Goal: Transaction & Acquisition: Purchase product/service

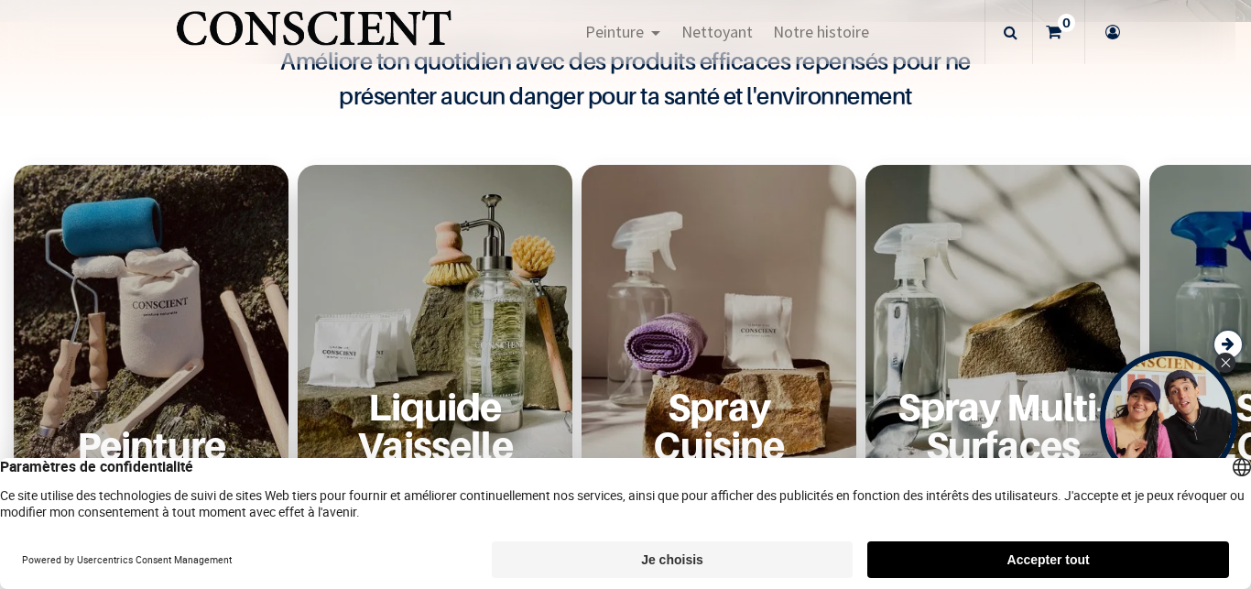
scroll to position [564, 0]
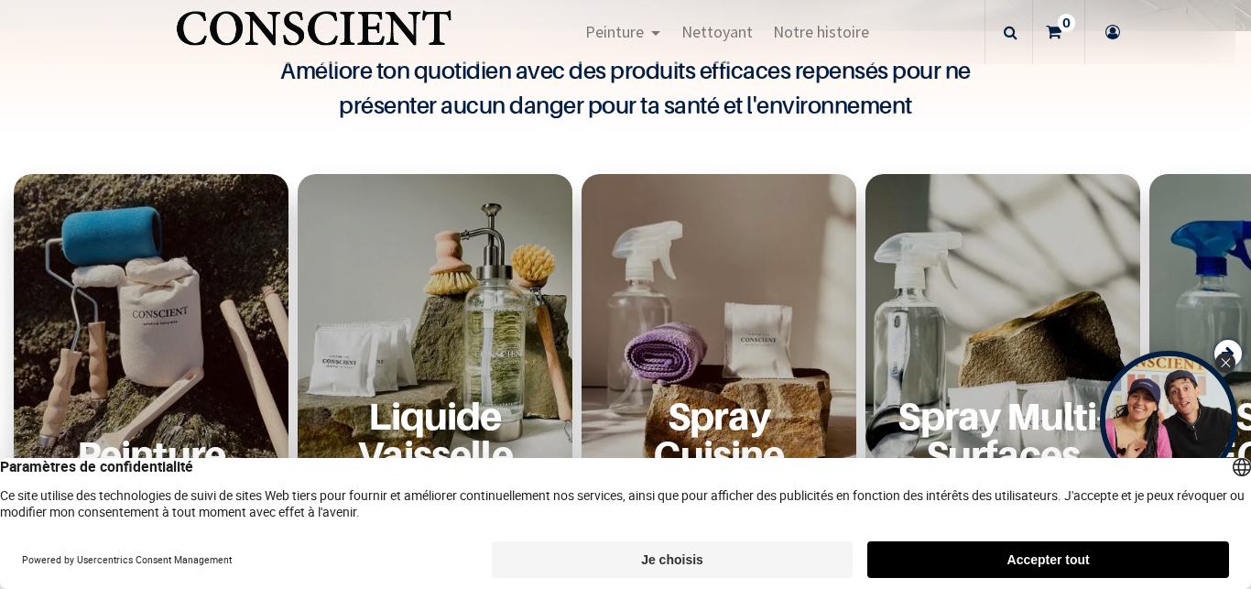
click at [1074, 554] on button "Accepter tout" at bounding box center [1049, 559] width 362 height 37
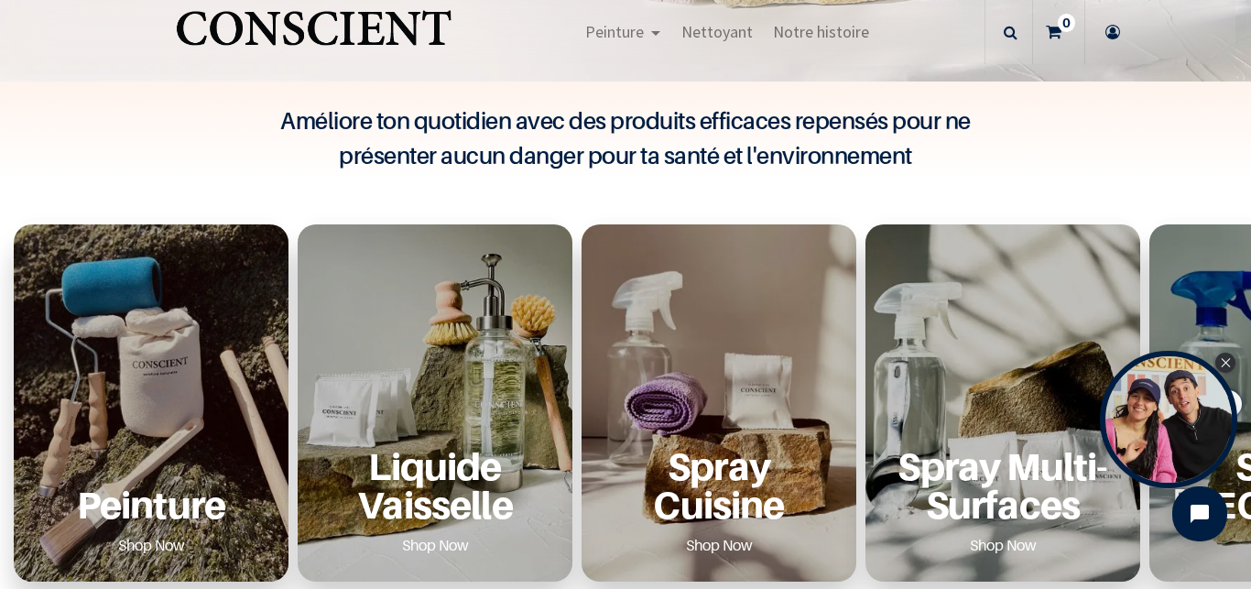
scroll to position [428, 0]
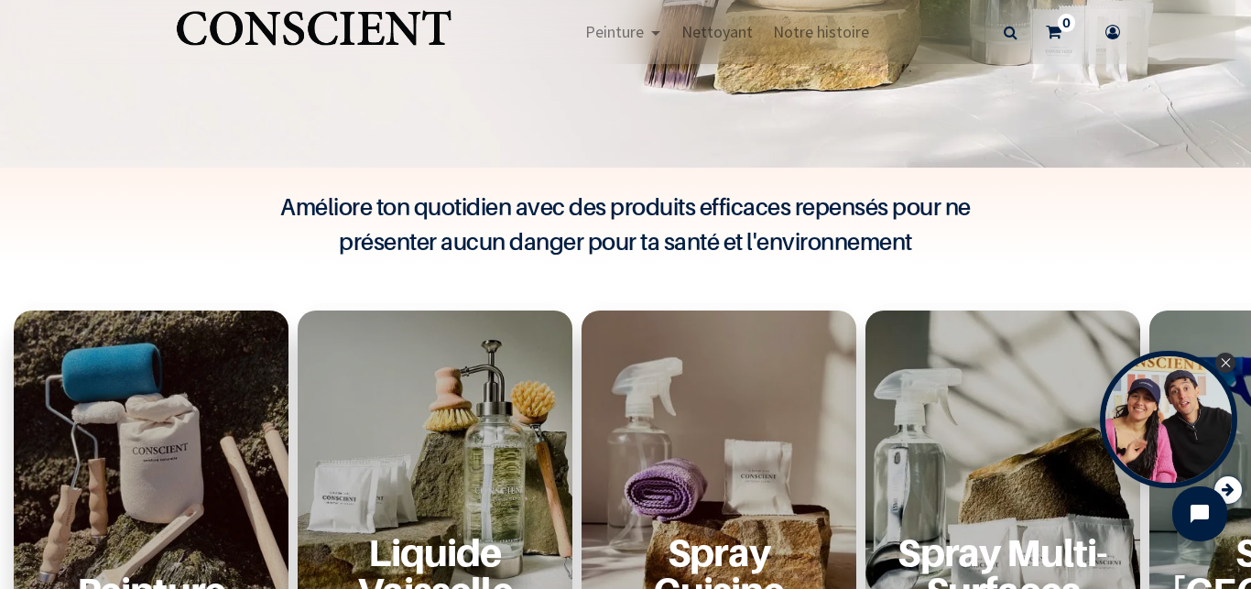
click at [118, 415] on div "Peinture Shop Now" at bounding box center [151, 489] width 275 height 357
click at [178, 420] on div "Peinture Shop Now" at bounding box center [151, 489] width 275 height 357
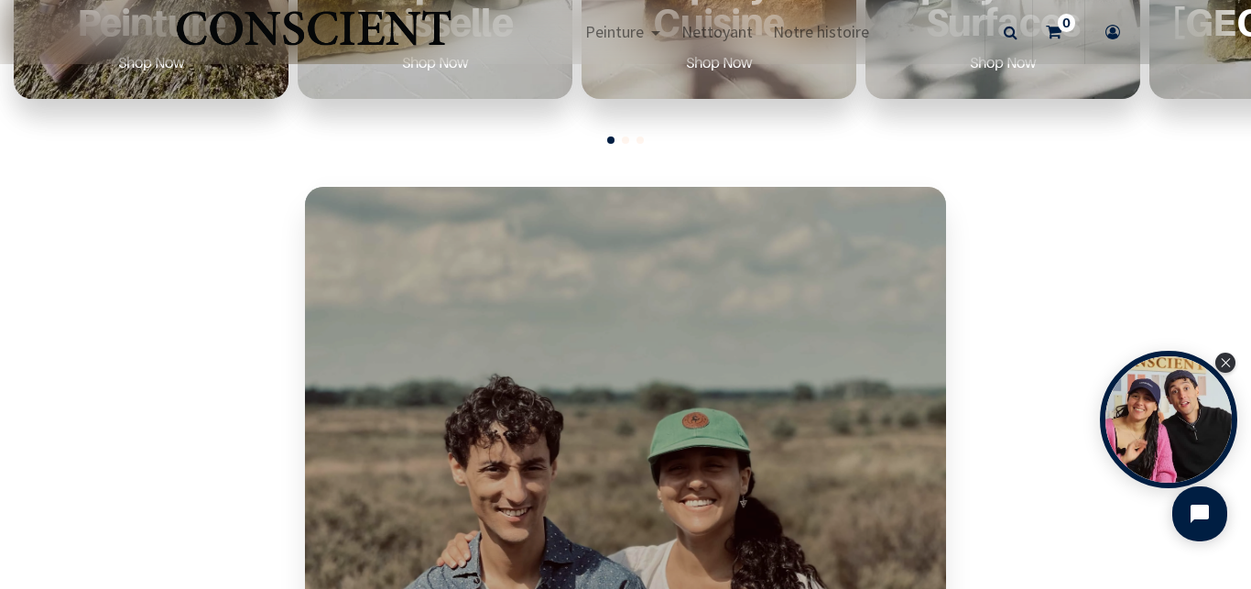
scroll to position [843, 0]
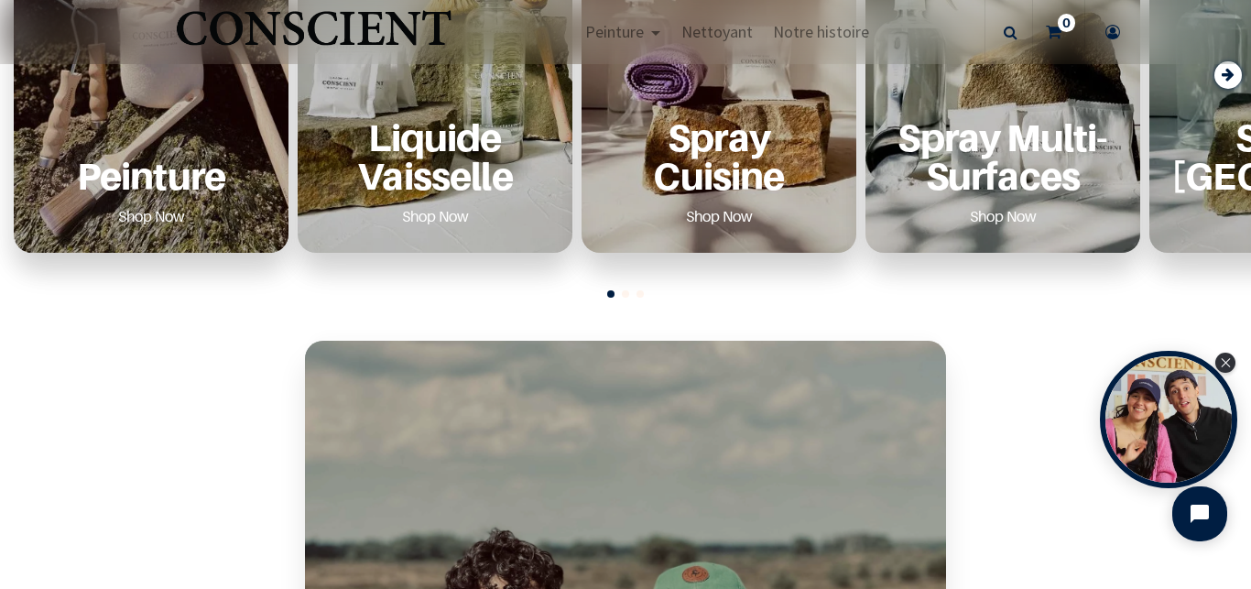
click at [168, 180] on p "Peinture" at bounding box center [151, 176] width 231 height 38
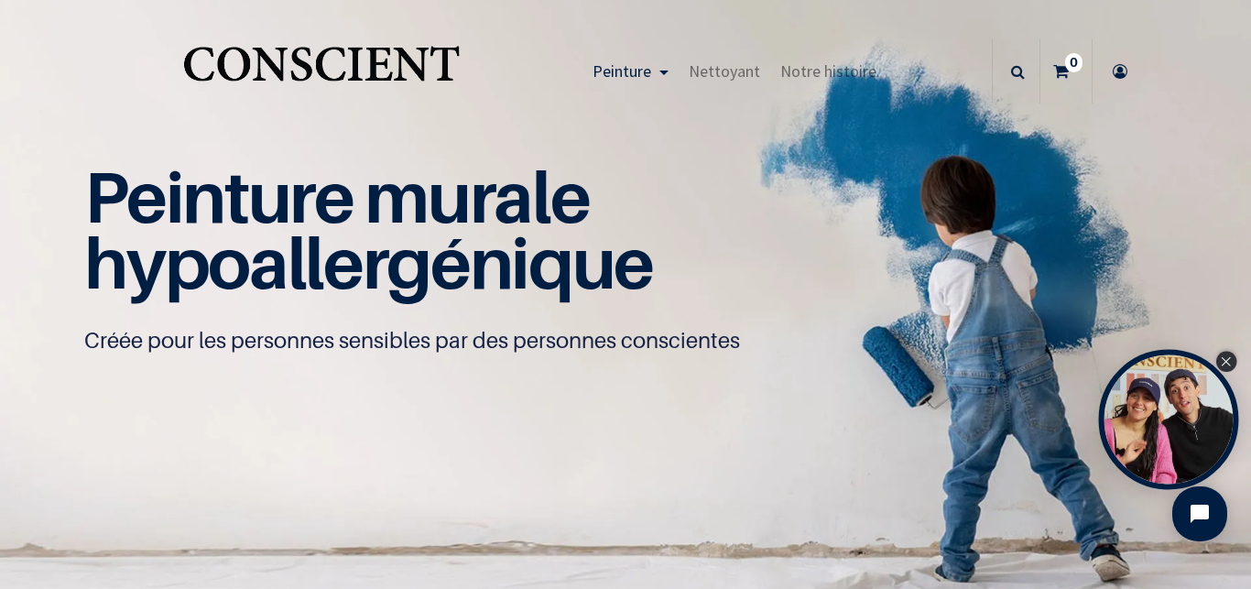
click at [1225, 354] on div "Close Tolstoy widget" at bounding box center [1227, 362] width 20 height 20
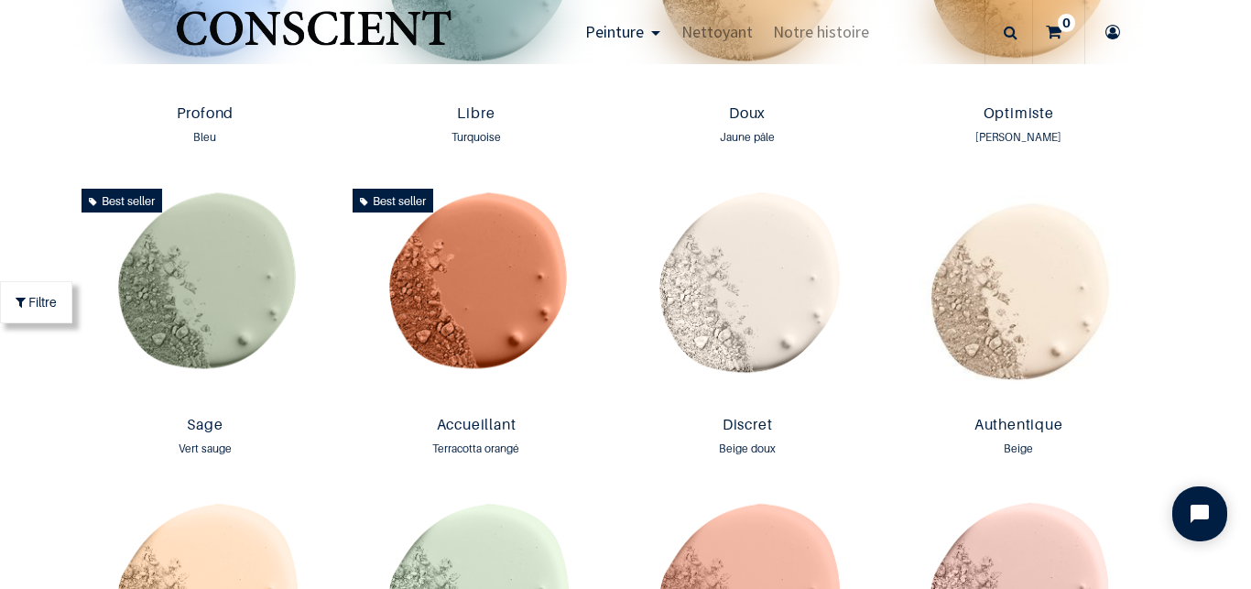
scroll to position [1455, 0]
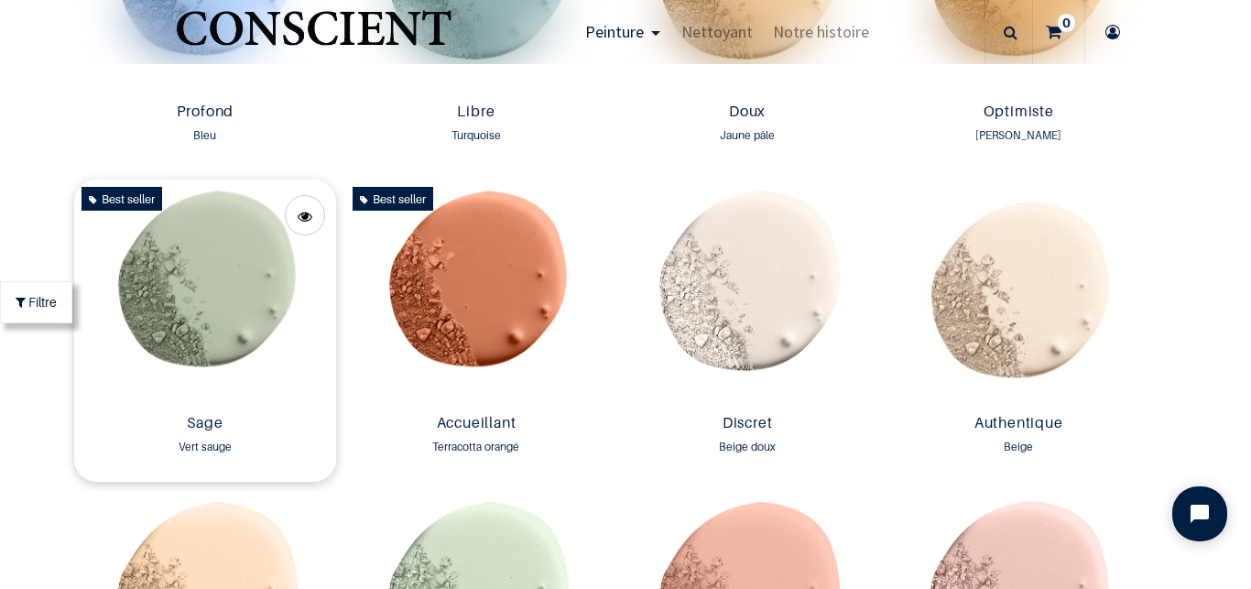
click at [240, 298] on img at bounding box center [205, 293] width 262 height 227
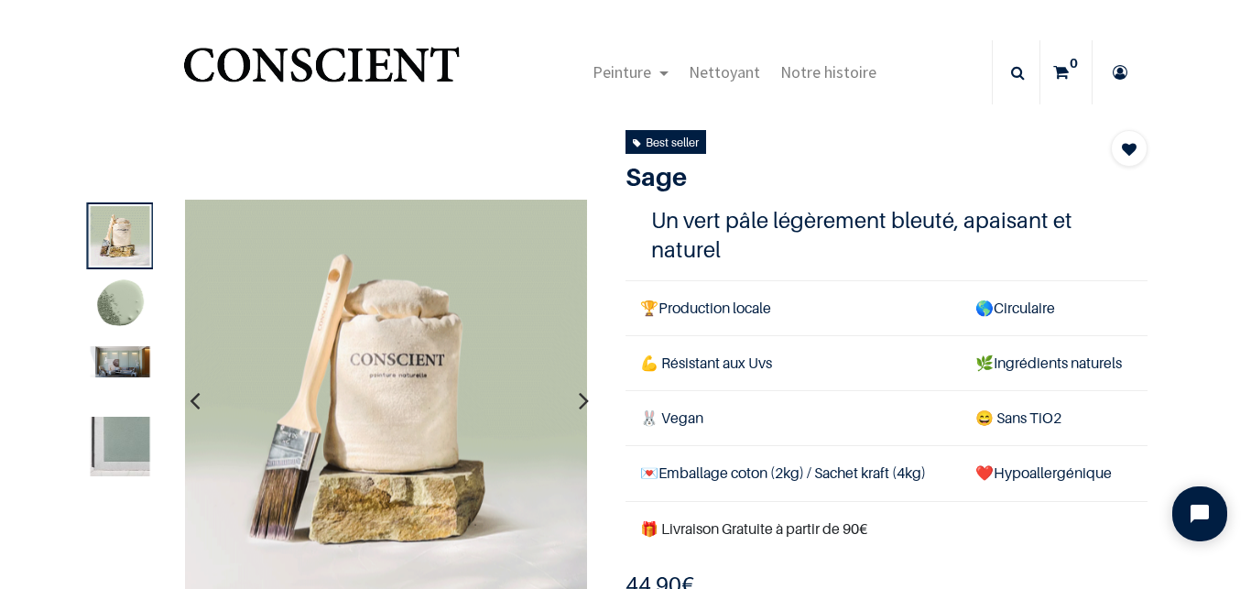
click at [126, 356] on img at bounding box center [121, 361] width 60 height 31
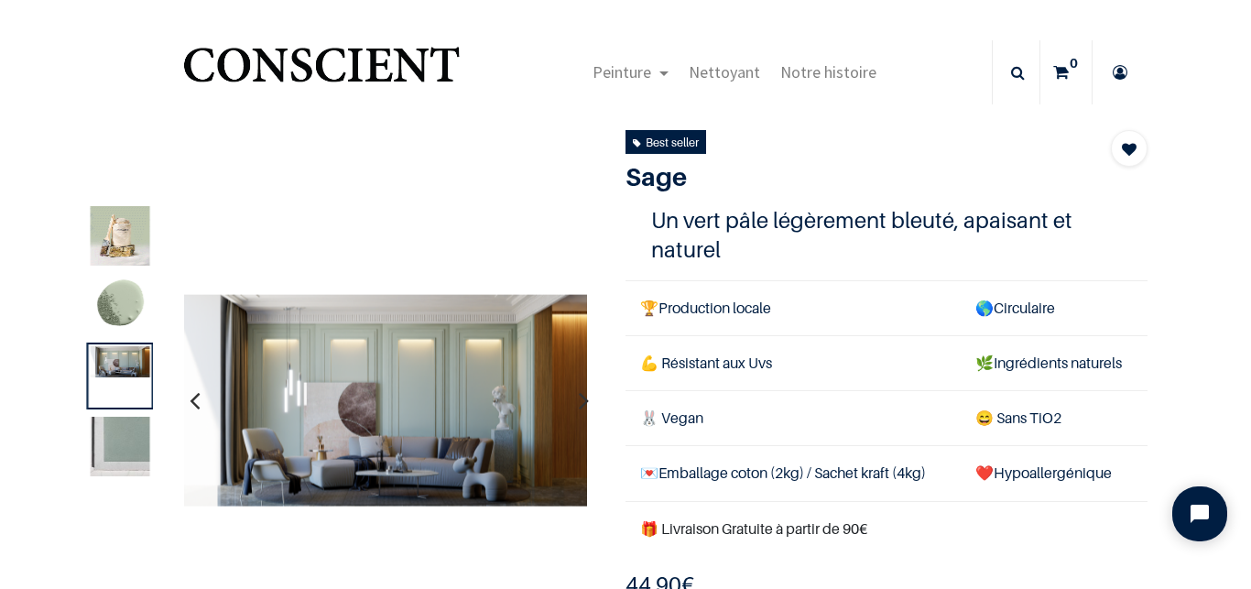
click at [131, 458] on img at bounding box center [121, 446] width 60 height 60
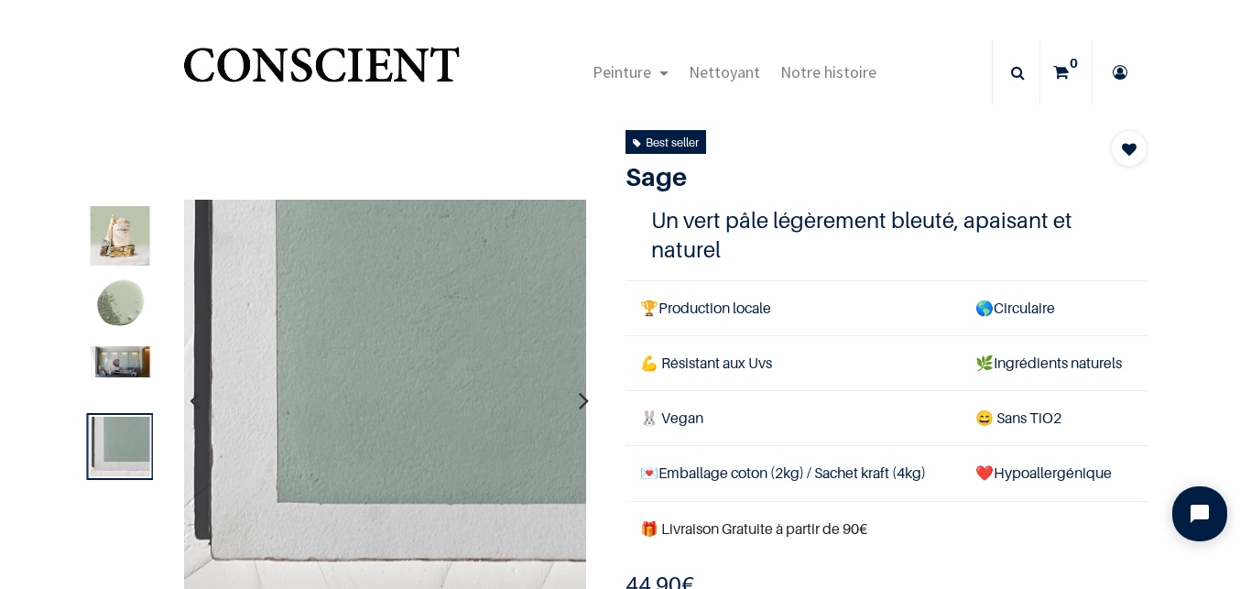
click at [579, 398] on icon "button" at bounding box center [584, 400] width 10 height 49
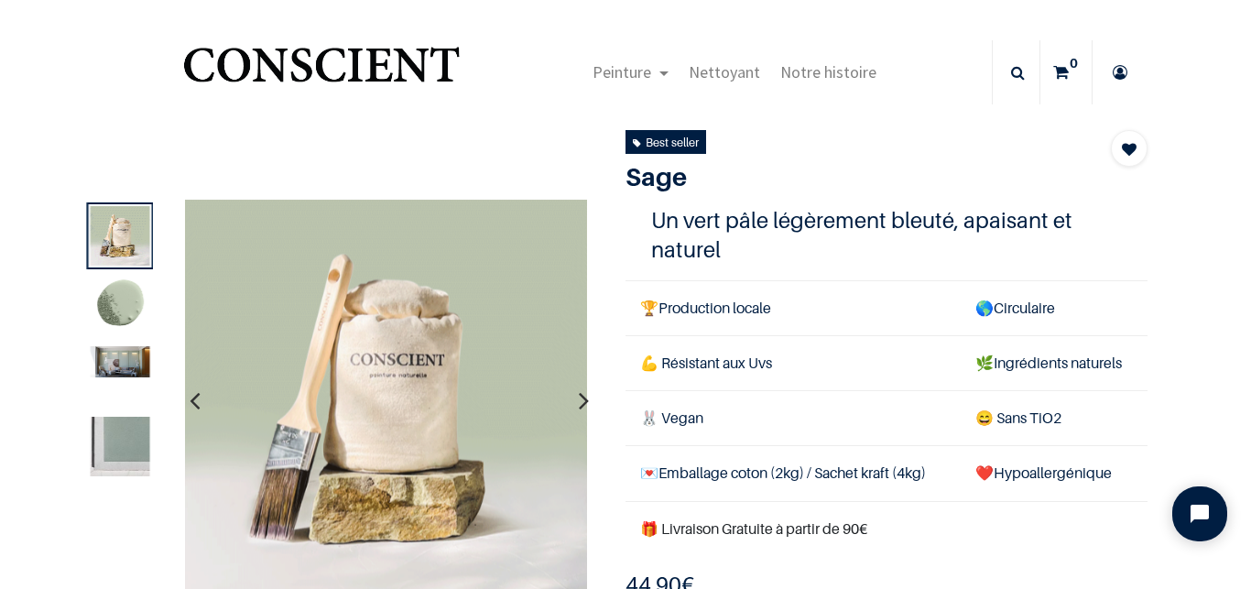
click at [579, 398] on icon "button" at bounding box center [584, 400] width 10 height 49
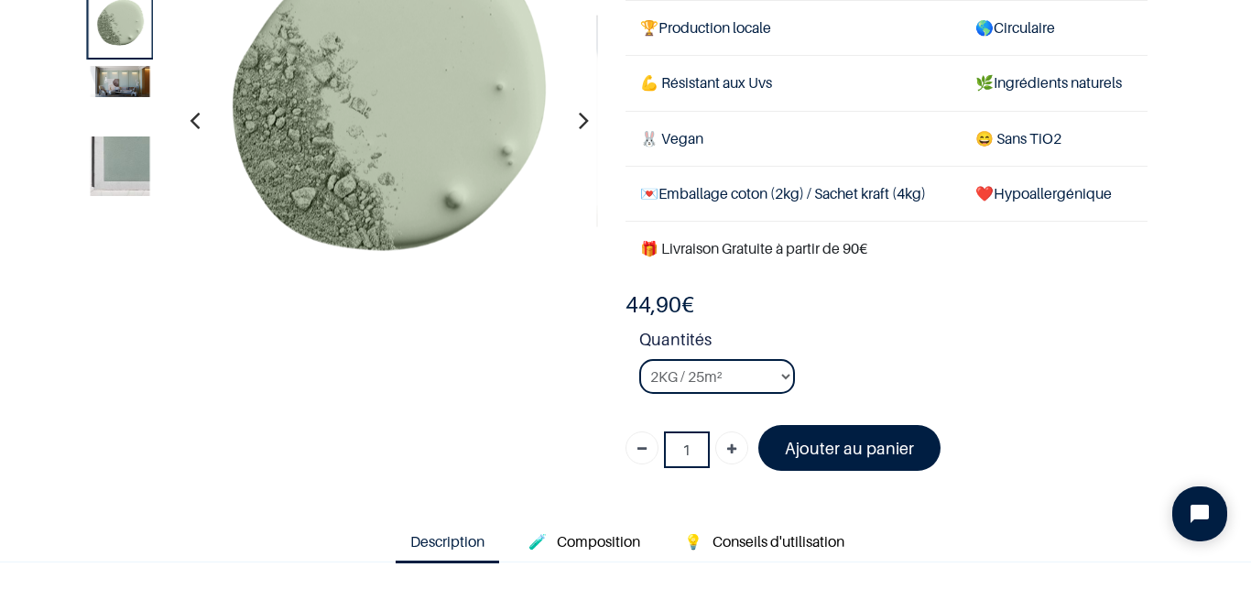
scroll to position [51, 0]
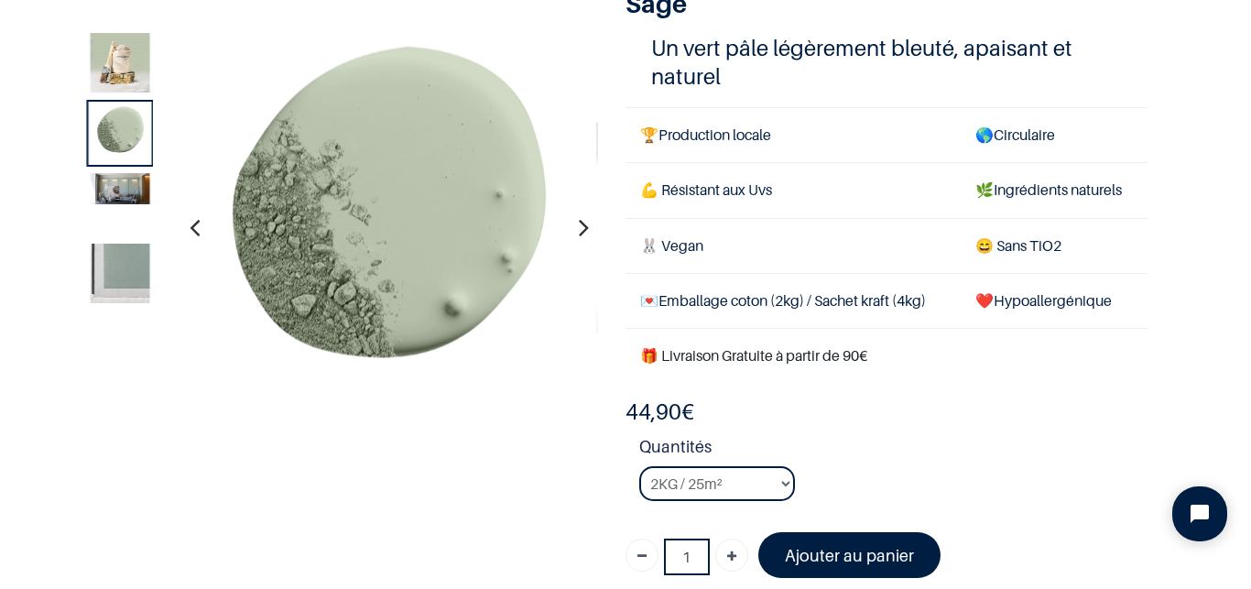
scroll to position [274, 0]
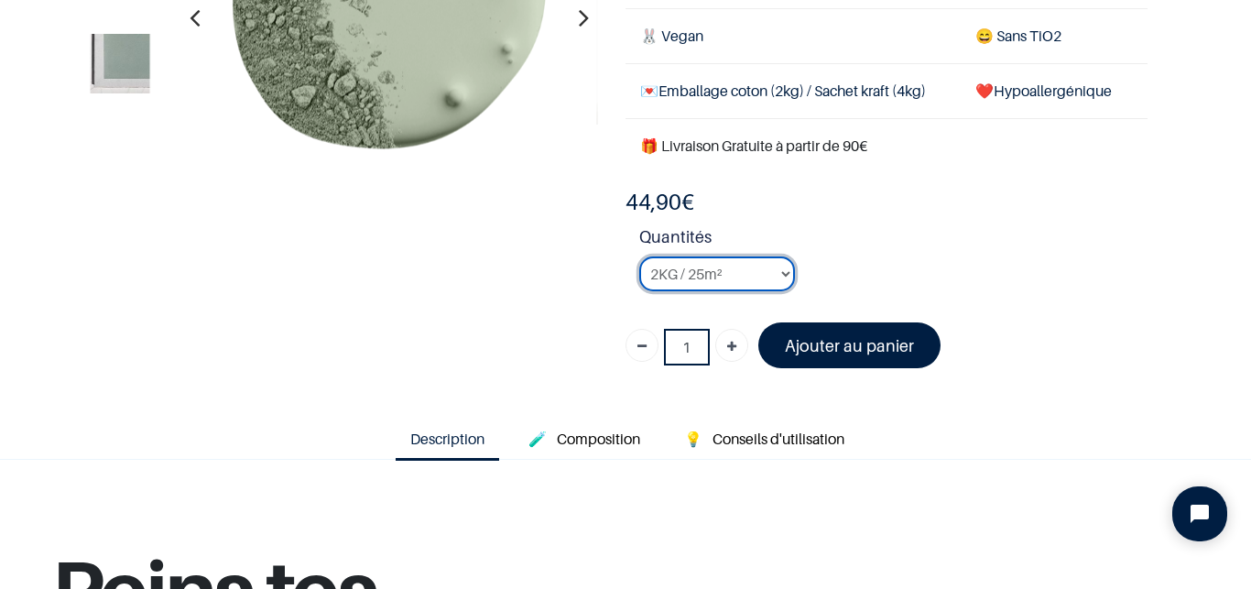
click at [752, 272] on select "2KG / 25m² 4KG / 50m² 8KG / 100m² Testeur" at bounding box center [717, 274] width 156 height 35
click at [902, 262] on li "Quantités 2KG / 25m² 4KG / 50m² 8KG / 100m² Testeur" at bounding box center [893, 265] width 508 height 82
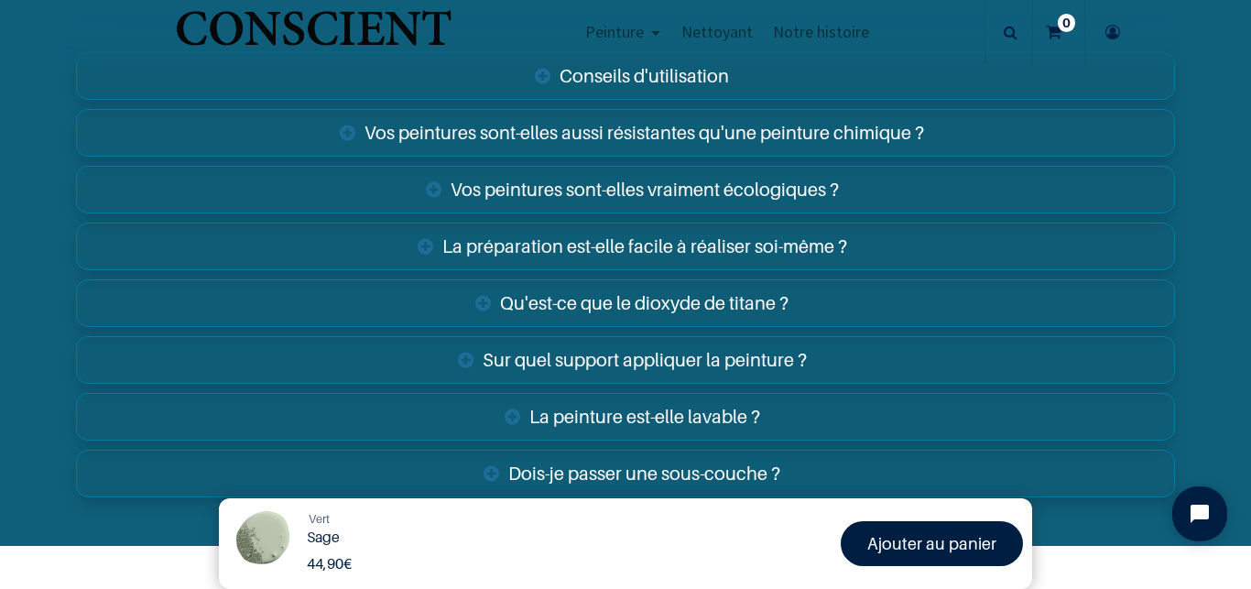
scroll to position [2924, 0]
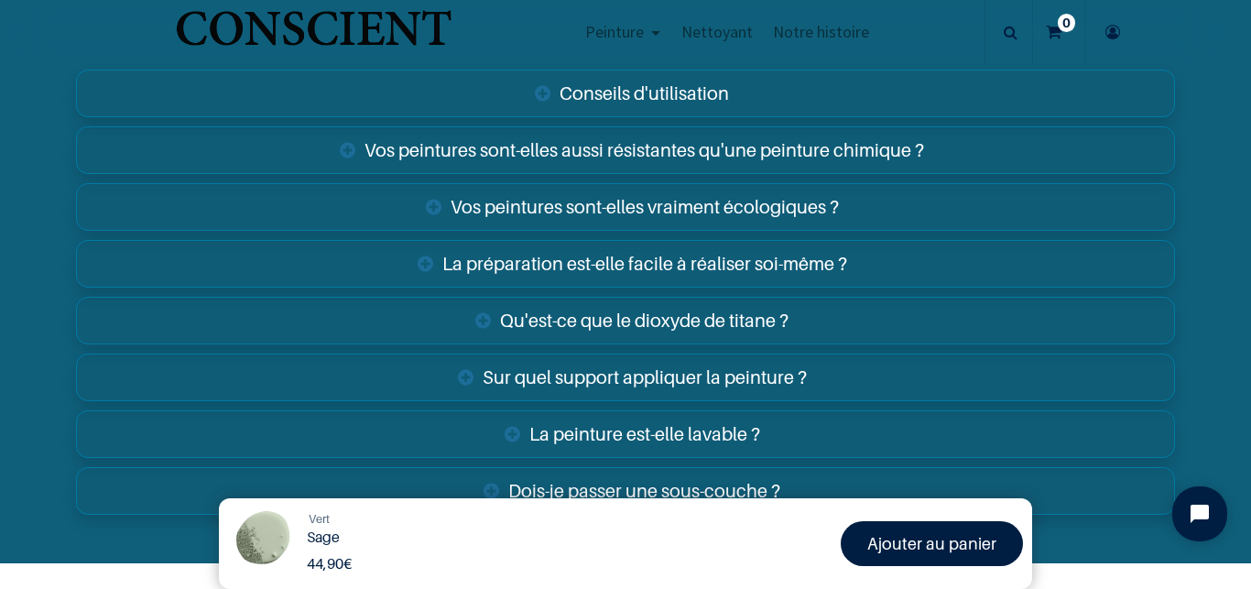
click at [839, 147] on link "Vos peintures sont-elles aussi résistantes qu'une peinture chimique ?" at bounding box center [625, 150] width 1098 height 48
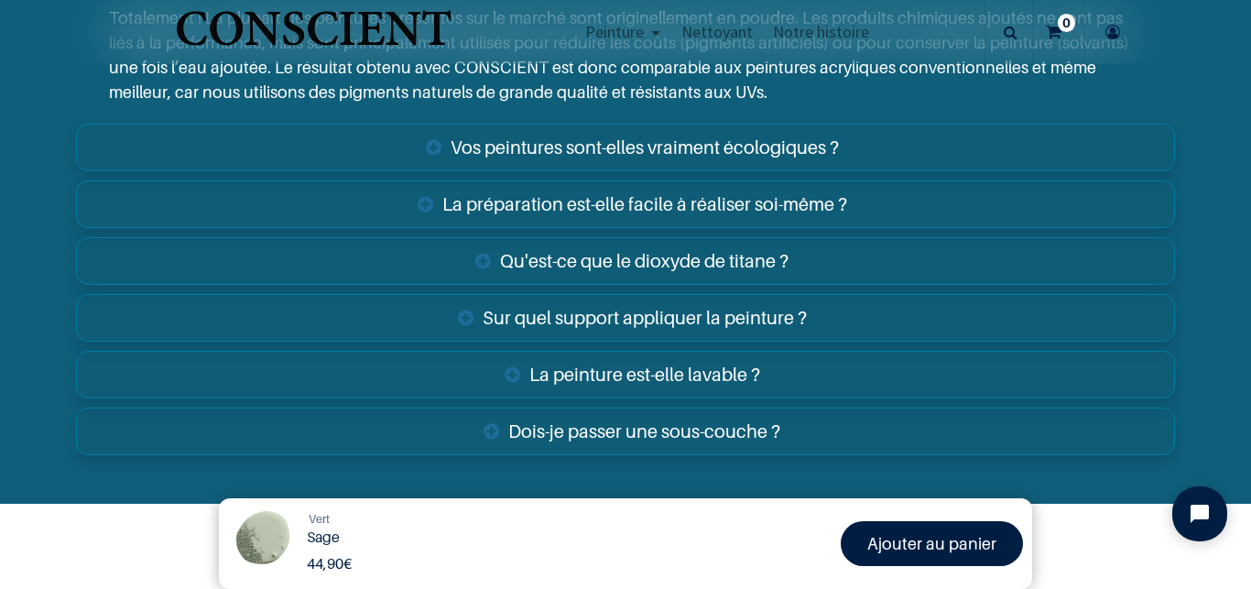
scroll to position [3215, 0]
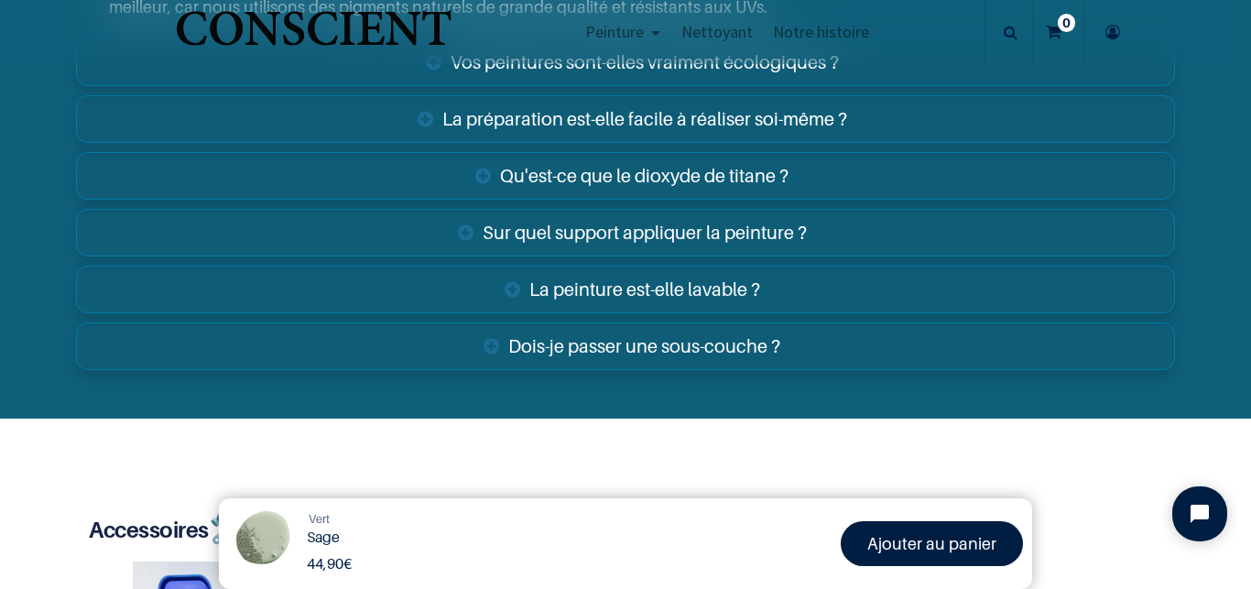
click at [714, 287] on link "La peinture est-elle lavable ?" at bounding box center [625, 290] width 1098 height 48
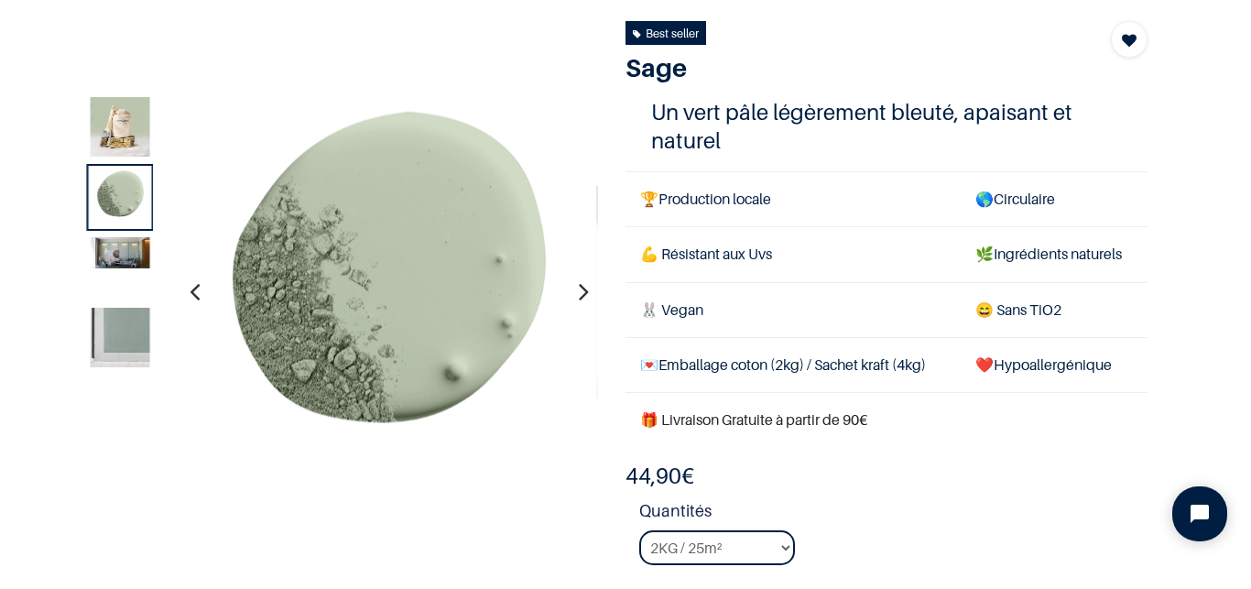
scroll to position [239, 0]
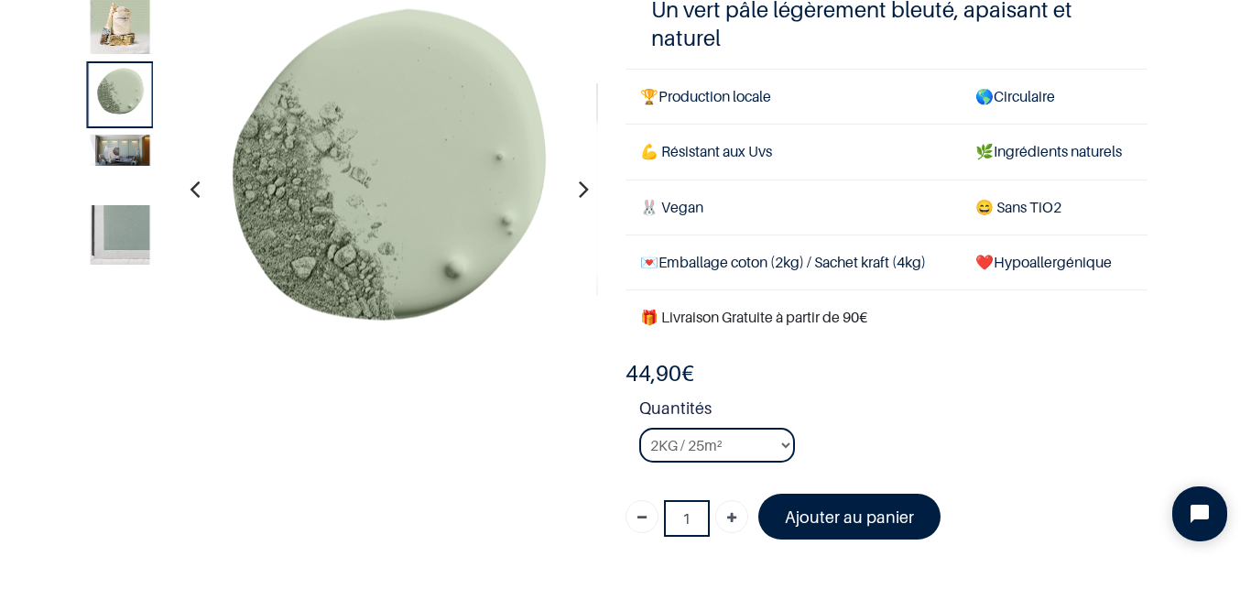
scroll to position [188, 0]
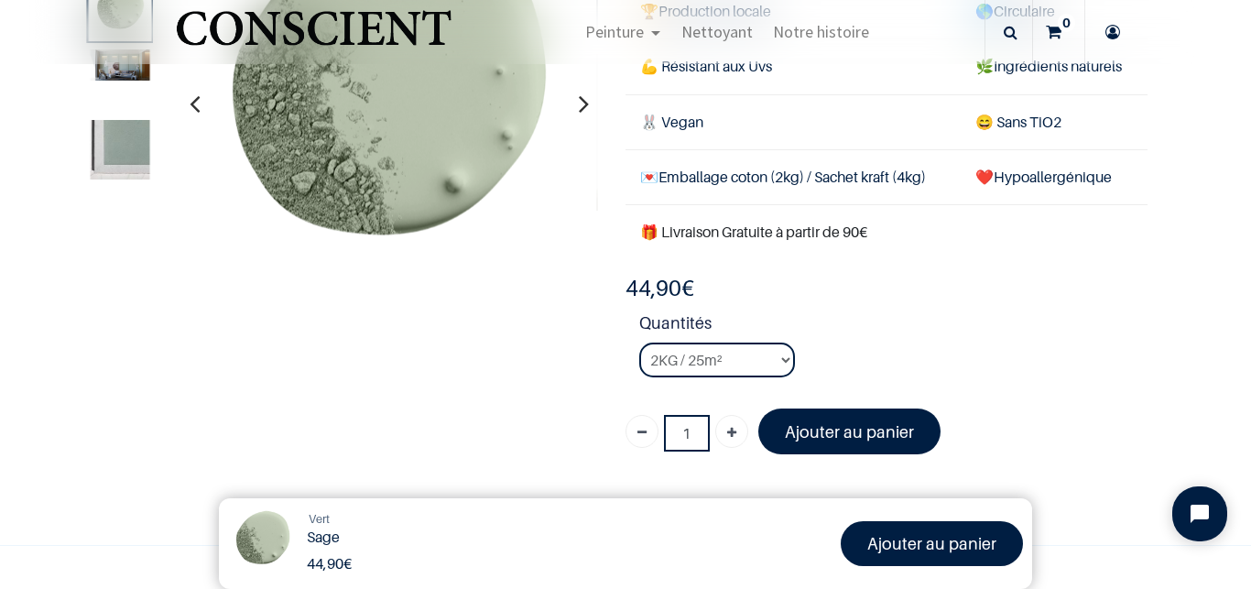
scroll to position [496, 0]
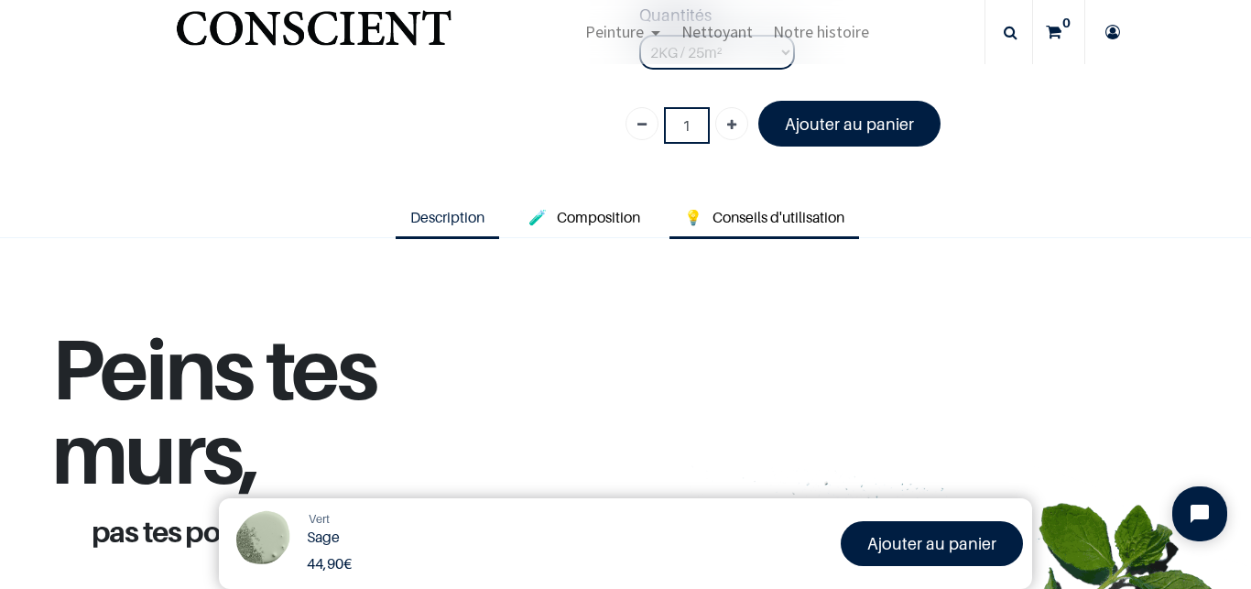
click at [819, 213] on span "Conseils d'utilisation" at bounding box center [779, 217] width 132 height 18
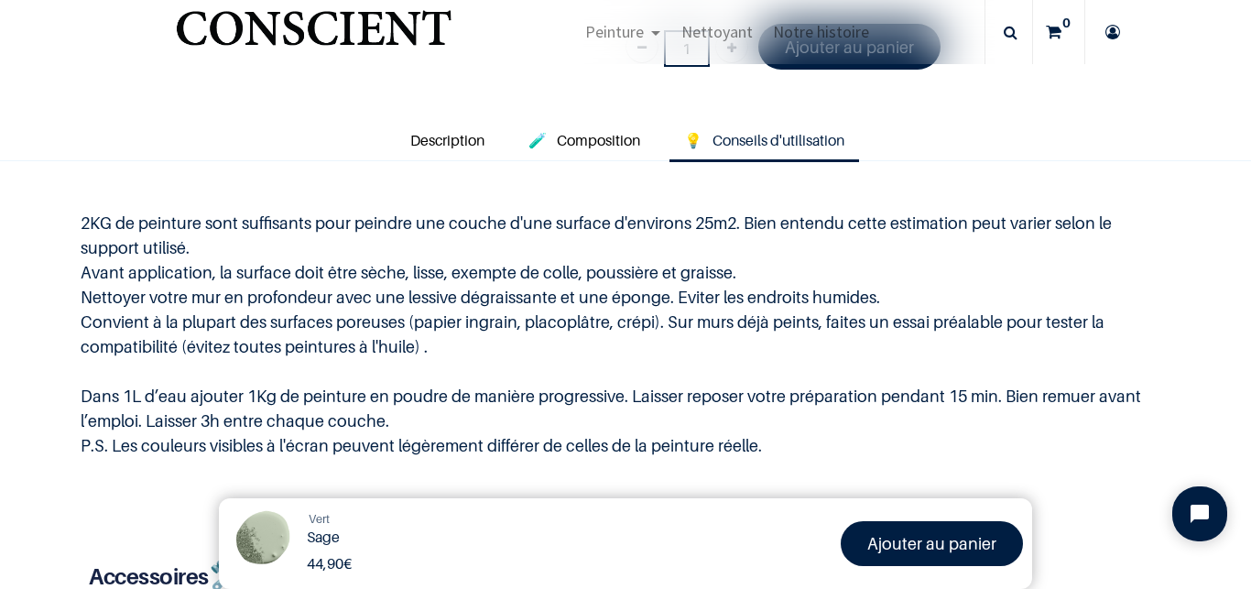
scroll to position [304, 0]
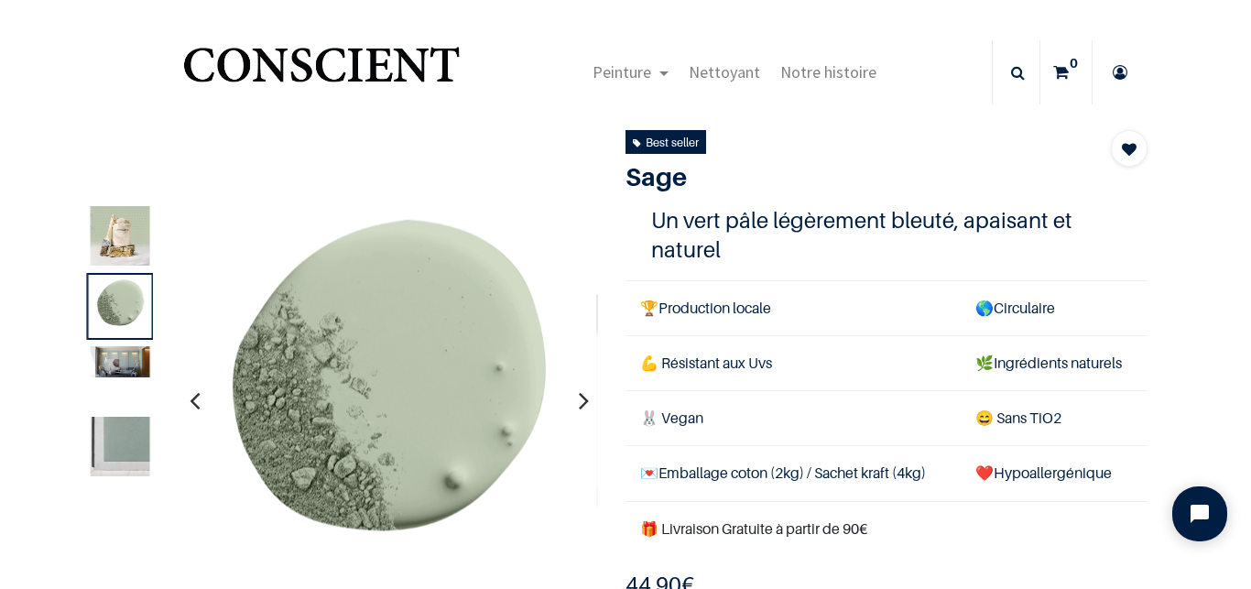
click at [128, 375] on img at bounding box center [121, 361] width 60 height 31
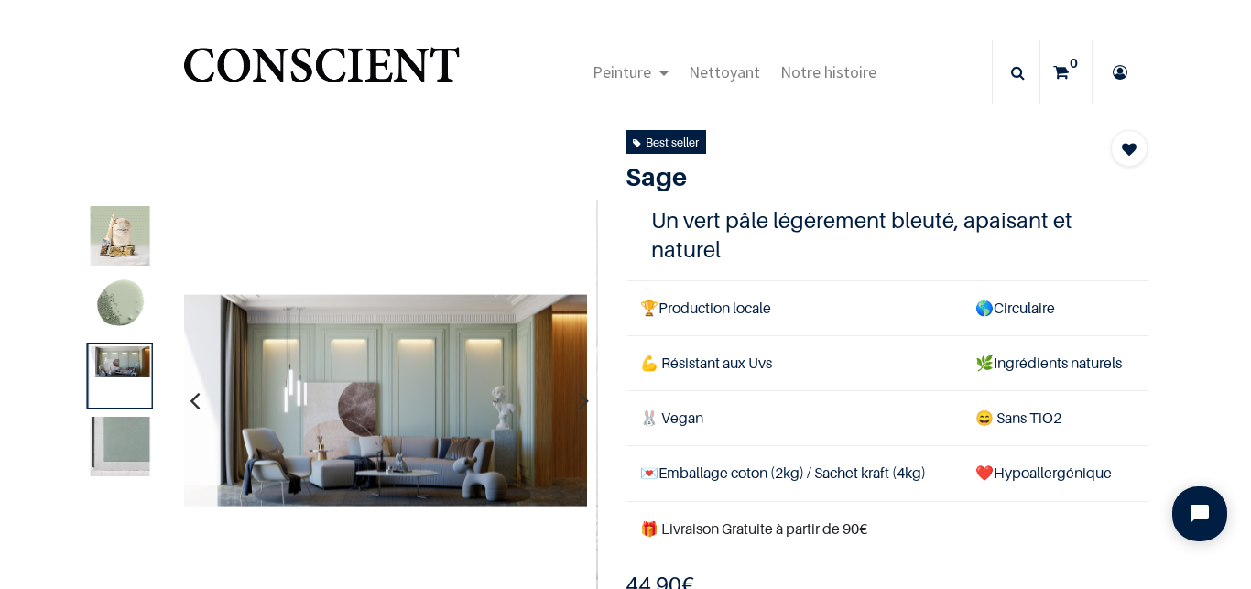
click at [105, 232] on img at bounding box center [121, 236] width 60 height 60
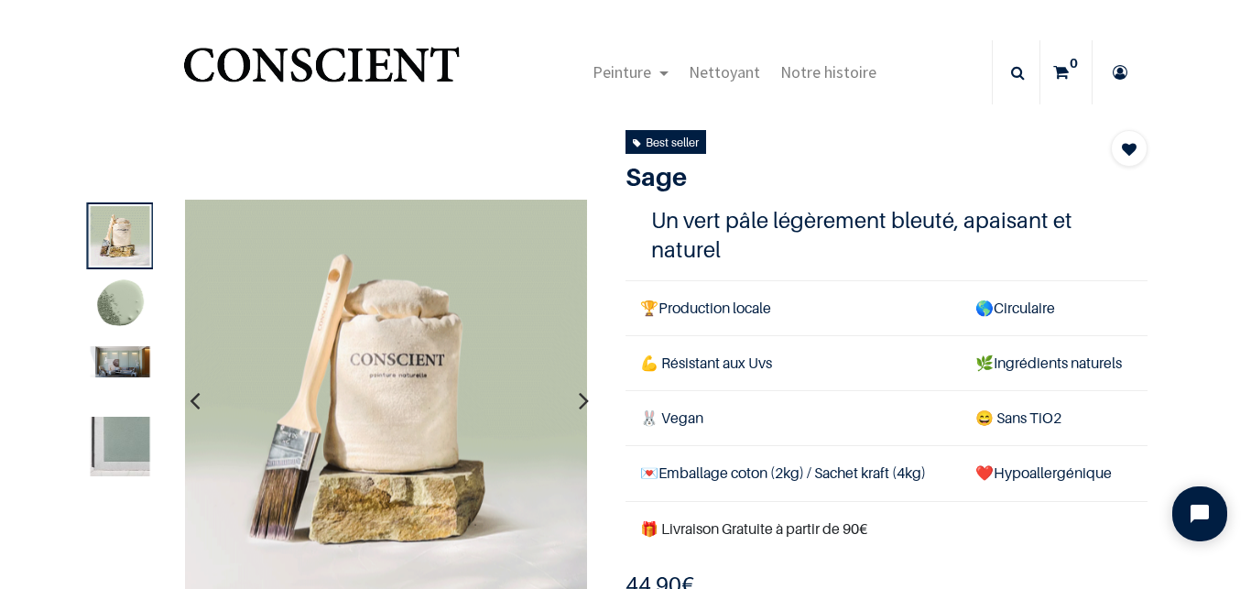
drag, startPoint x: 105, startPoint y: 484, endPoint x: 111, endPoint y: 470, distance: 14.8
click at [105, 483] on div at bounding box center [120, 342] width 67 height 281
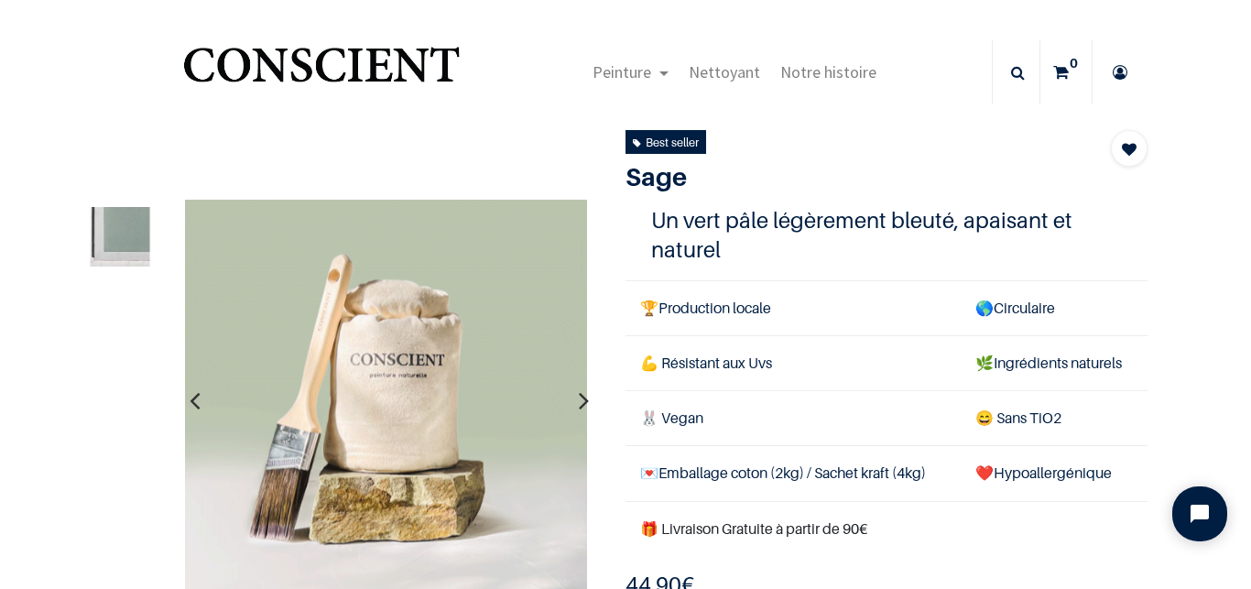
click at [113, 465] on div at bounding box center [120, 378] width 67 height 352
click at [116, 250] on img at bounding box center [121, 236] width 60 height 60
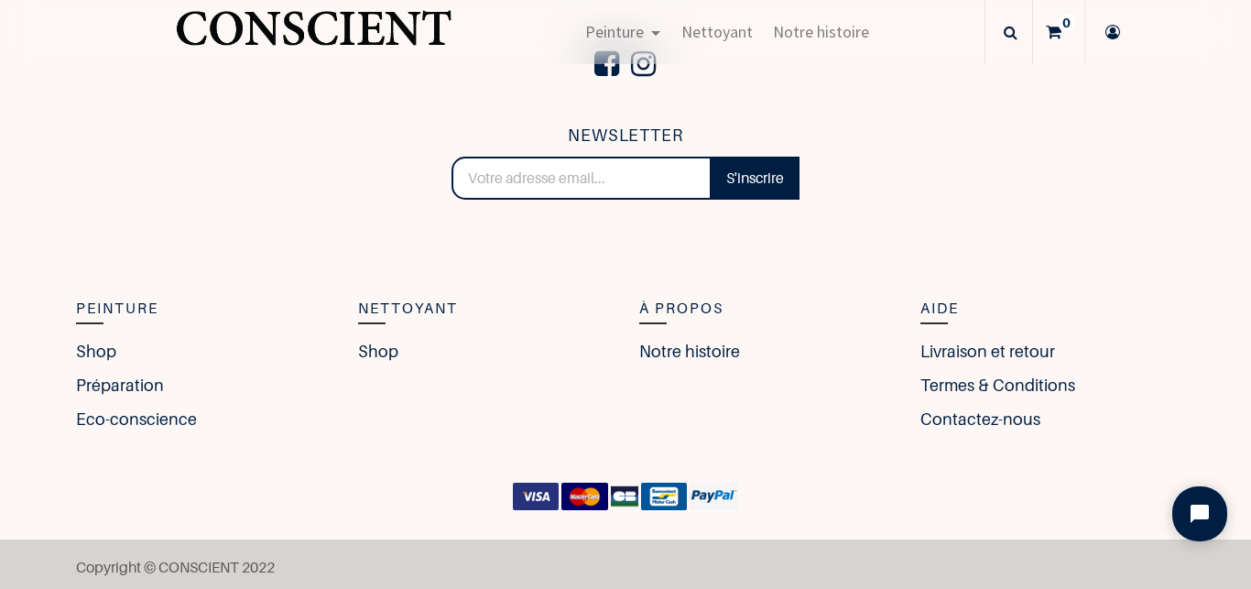
scroll to position [3892, 0]
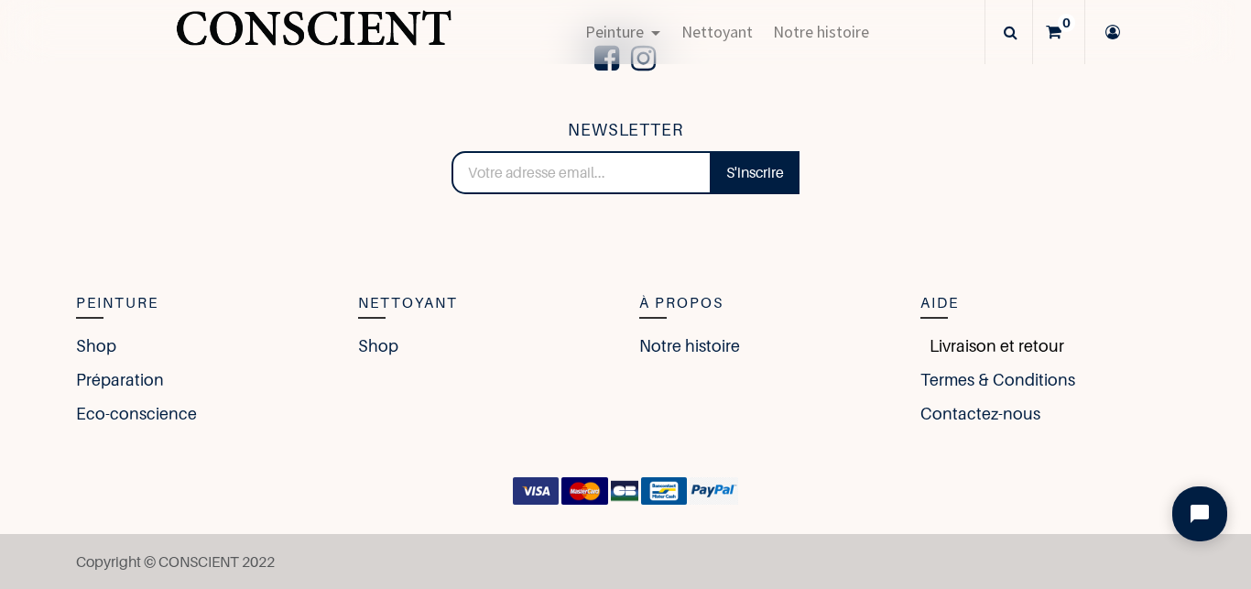
click at [935, 350] on link "Livraison et retour" at bounding box center [993, 345] width 144 height 25
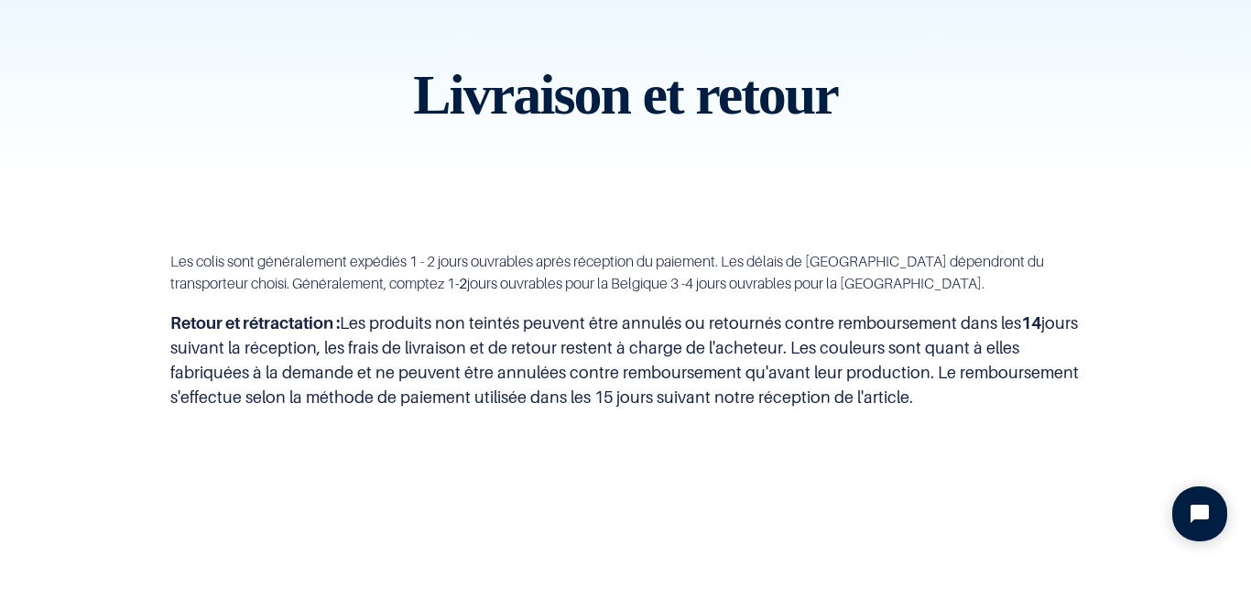
scroll to position [1024, 0]
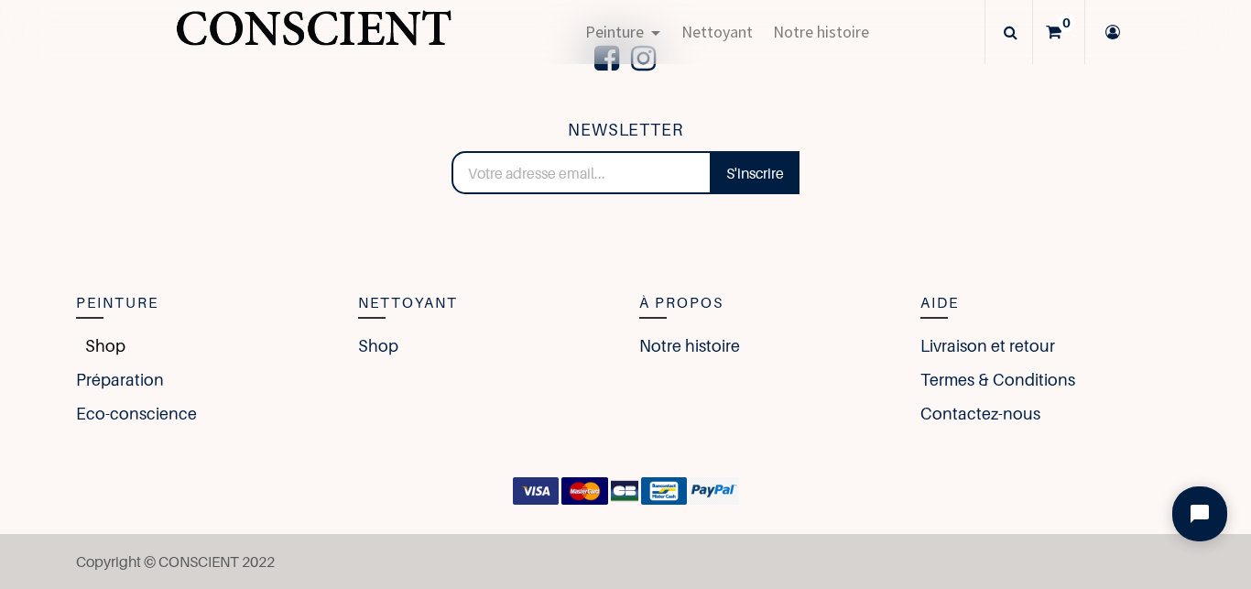
click at [93, 344] on link "Shop" at bounding box center [100, 345] width 49 height 25
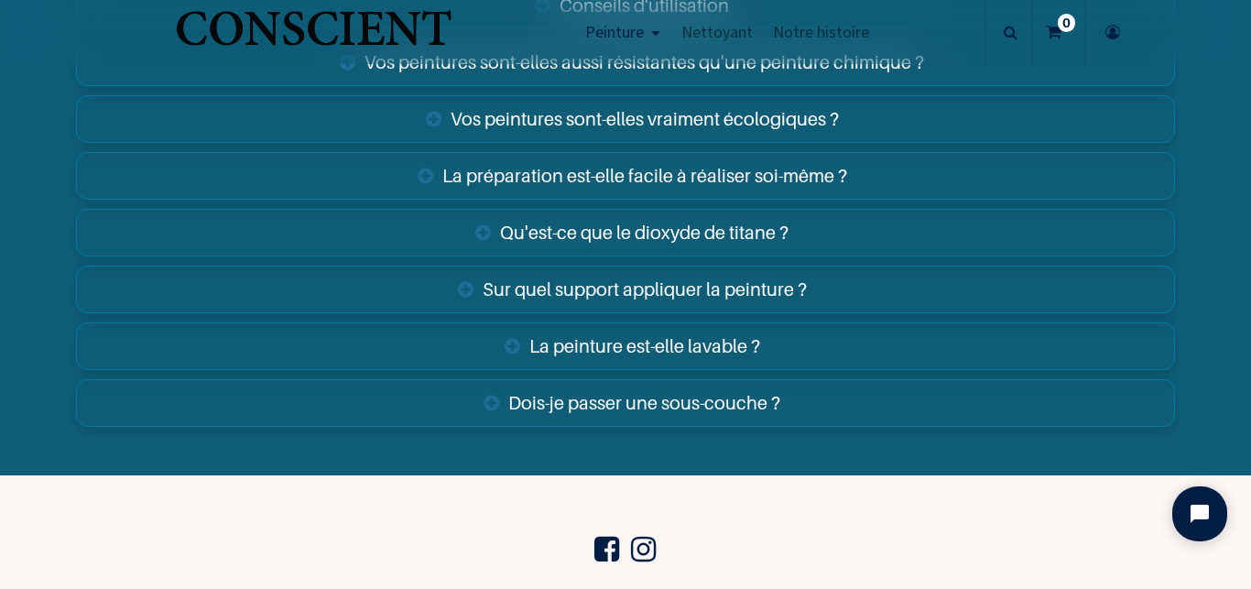
scroll to position [6586, 0]
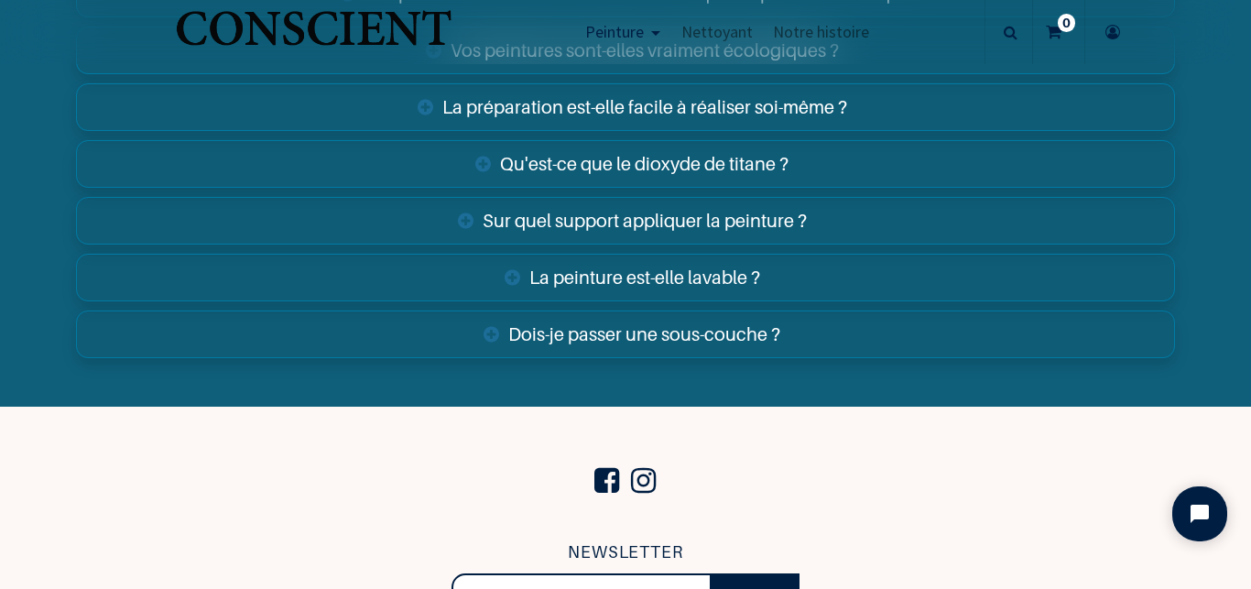
click at [712, 233] on link "Sur quel support appliquer la peinture ?" at bounding box center [625, 221] width 1098 height 48
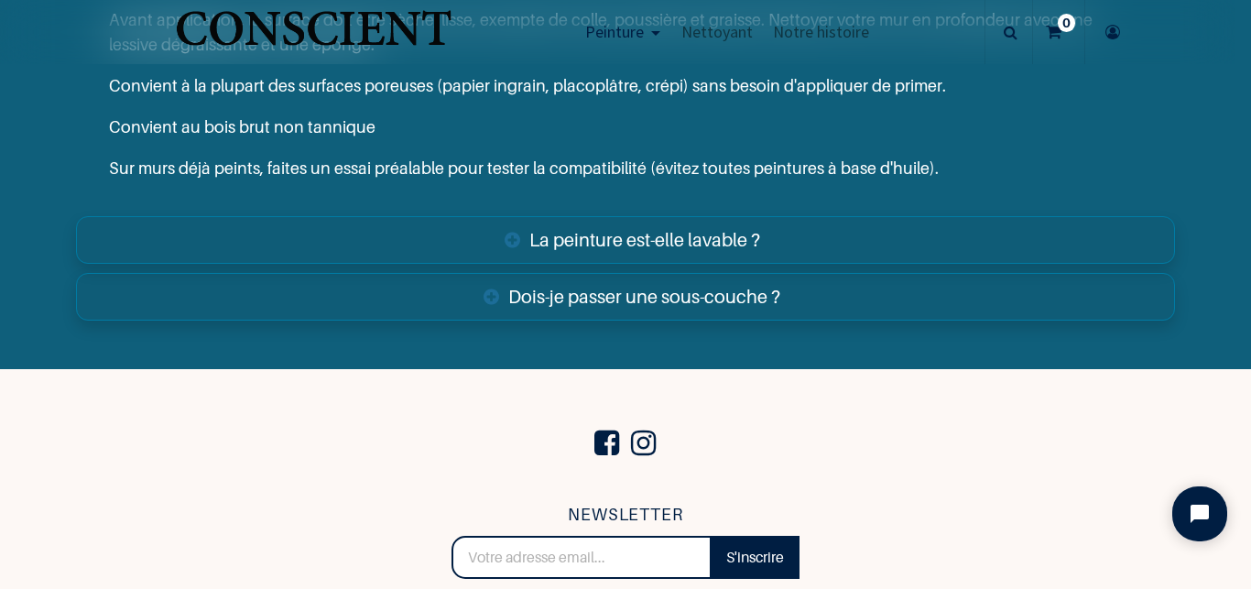
scroll to position [6979, 0]
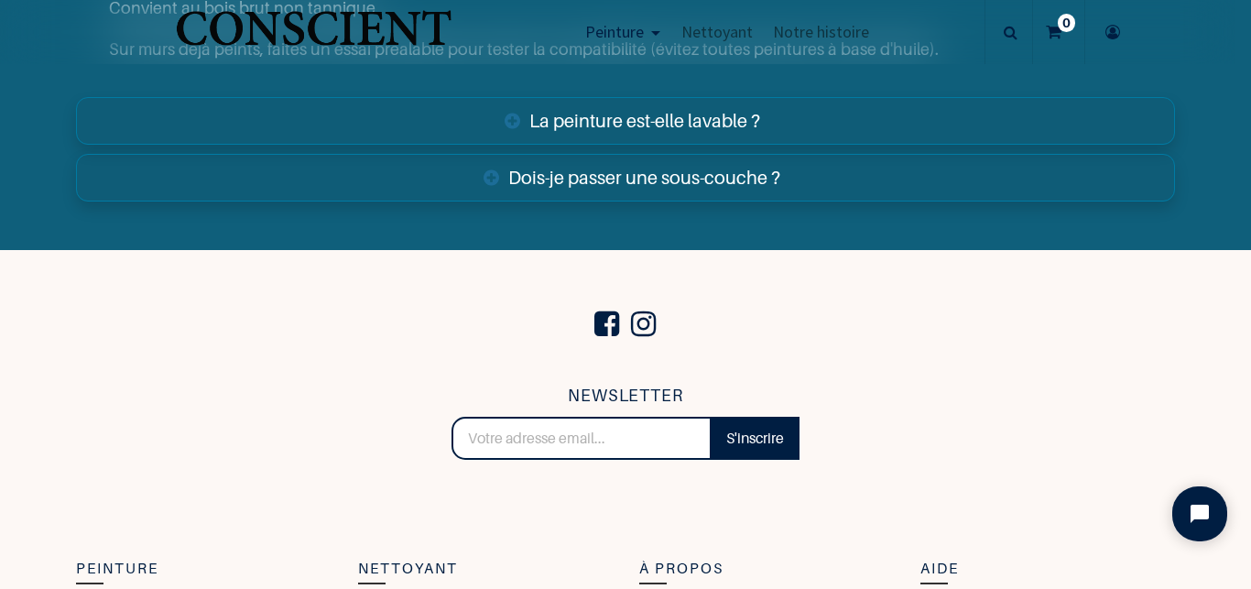
click at [806, 183] on link "Dois-je passer une sous-couche ?" at bounding box center [625, 178] width 1098 height 48
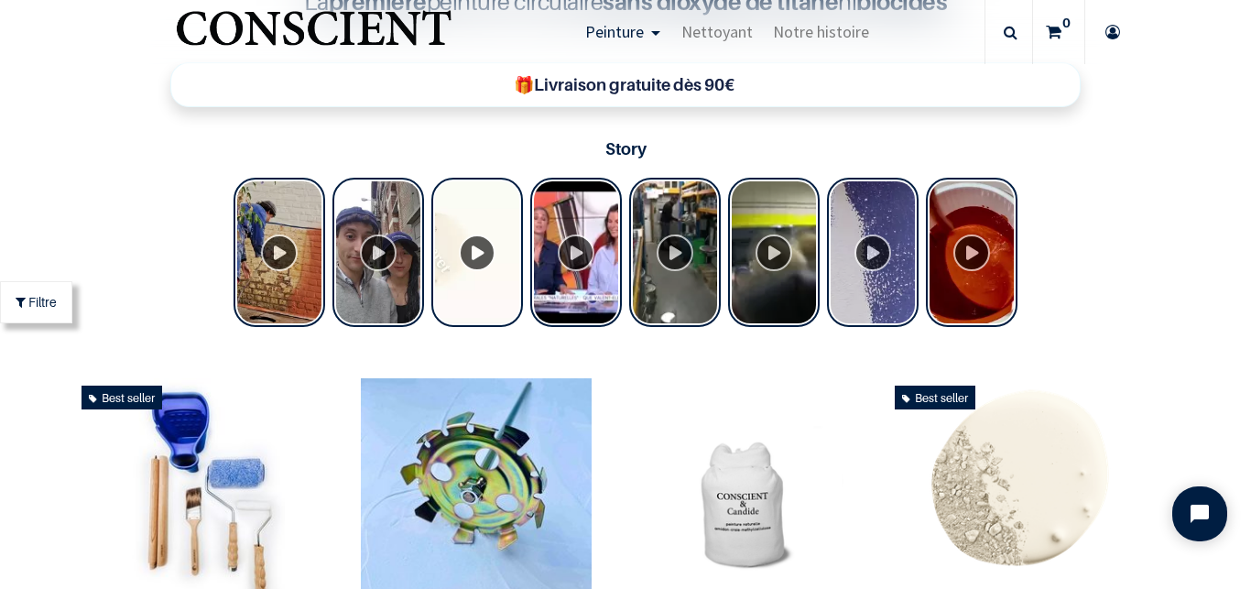
scroll to position [906, 0]
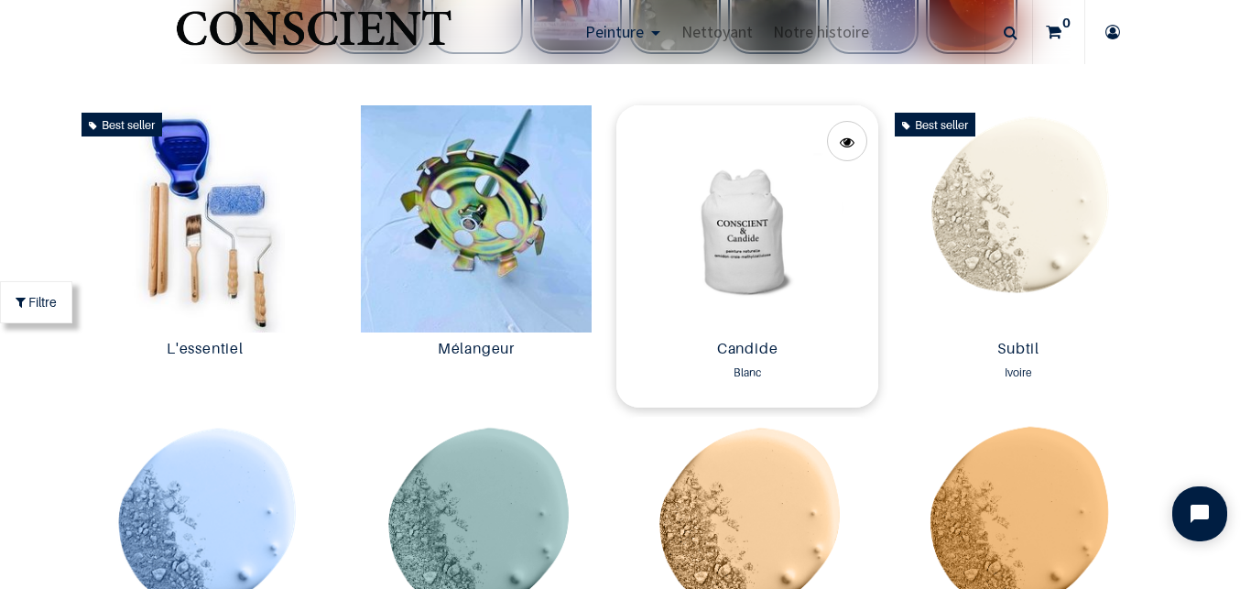
click at [734, 236] on img at bounding box center [748, 218] width 262 height 227
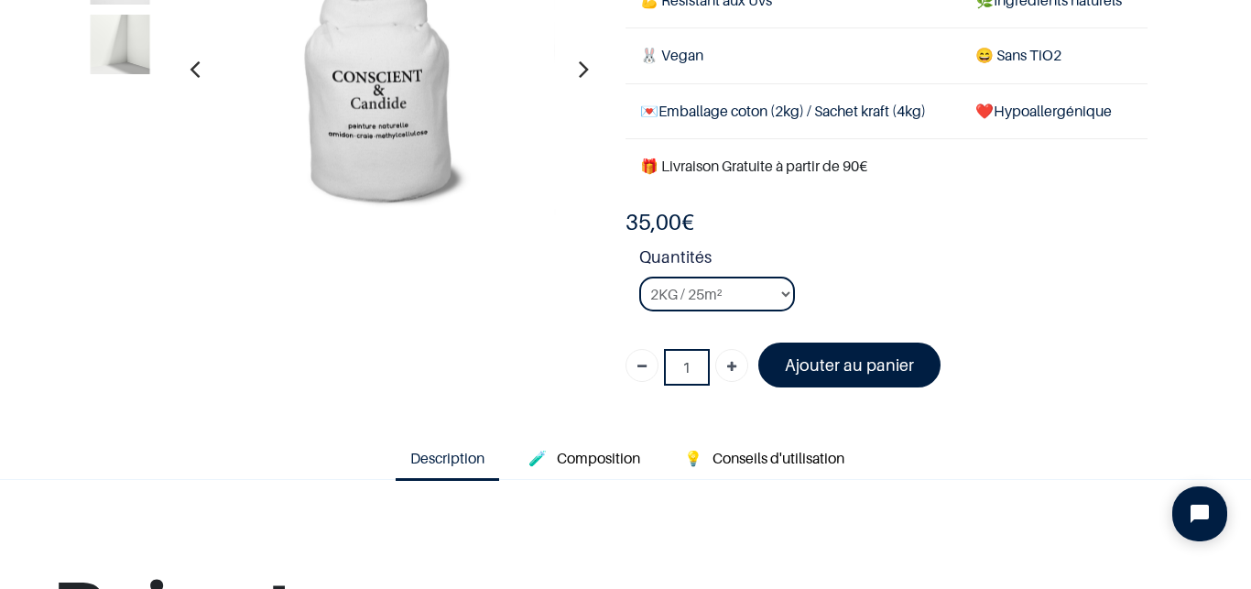
scroll to position [85, 0]
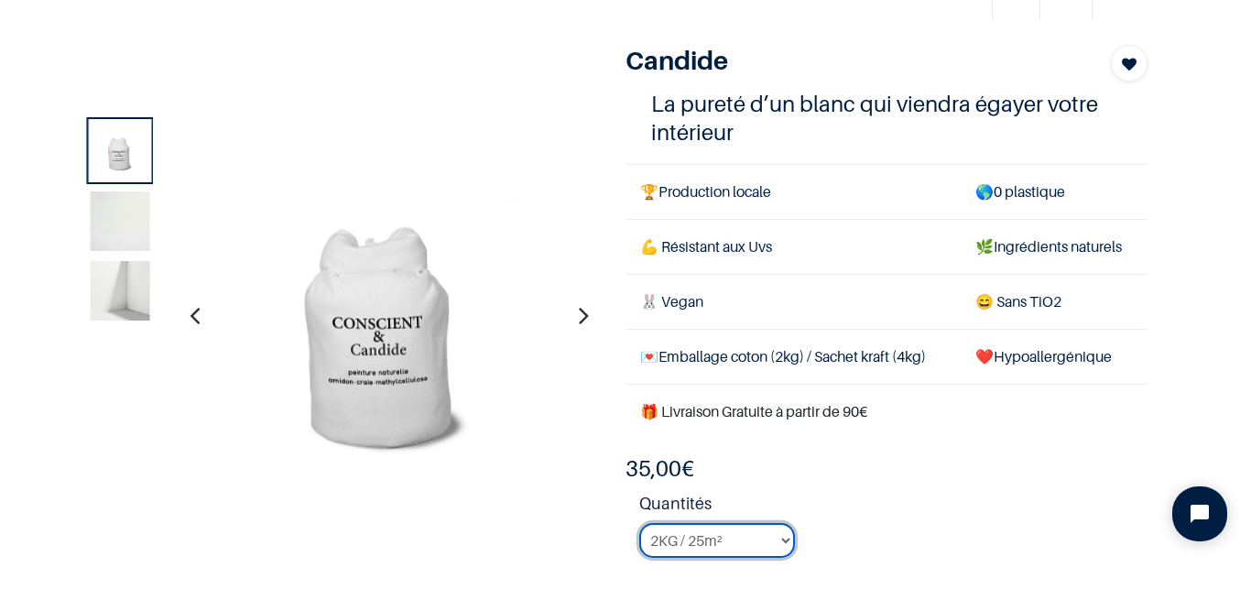
click at [740, 546] on select "2KG / 25m² 4KG / 50m² 8KG / 100m² Testeur" at bounding box center [717, 540] width 156 height 35
click at [121, 234] on img at bounding box center [121, 221] width 60 height 60
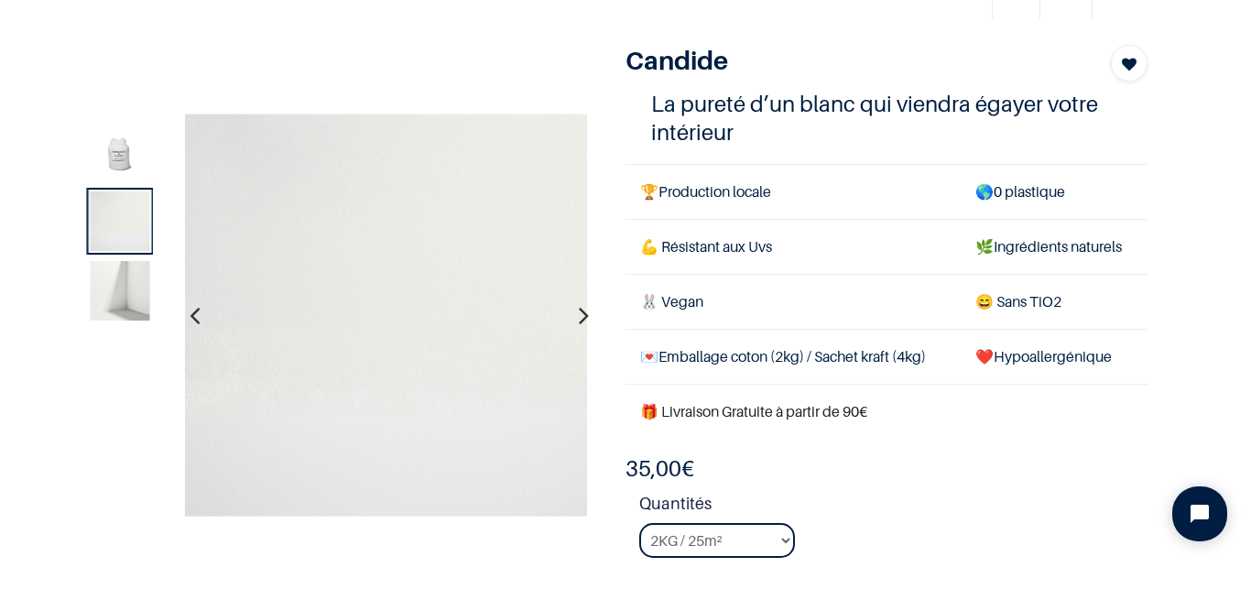
click at [112, 316] on img at bounding box center [121, 291] width 60 height 60
